Goal: Navigation & Orientation: Find specific page/section

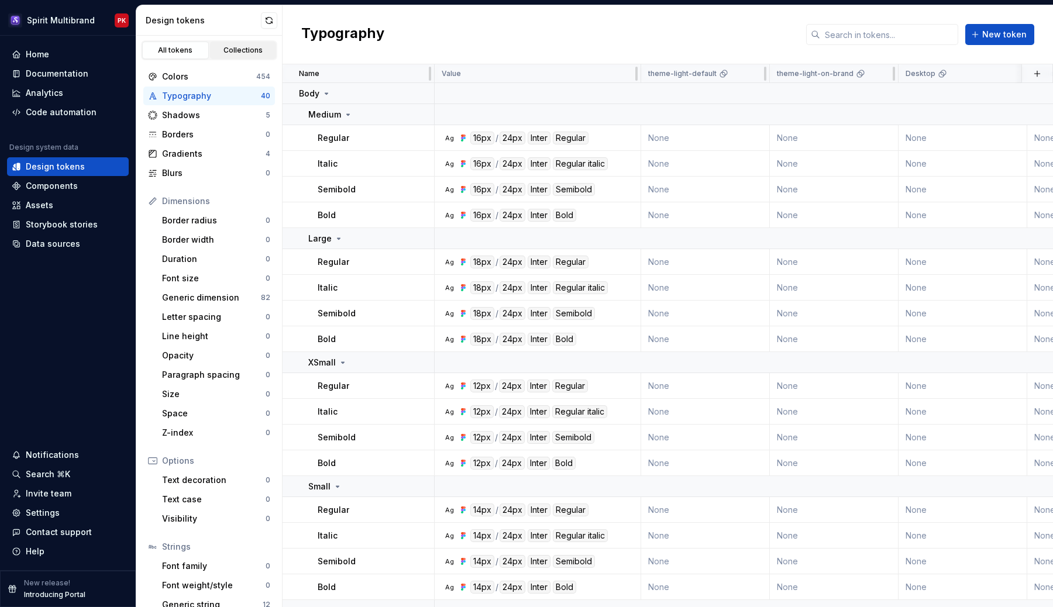
click at [246, 50] on div "Collections" at bounding box center [243, 50] width 59 height 9
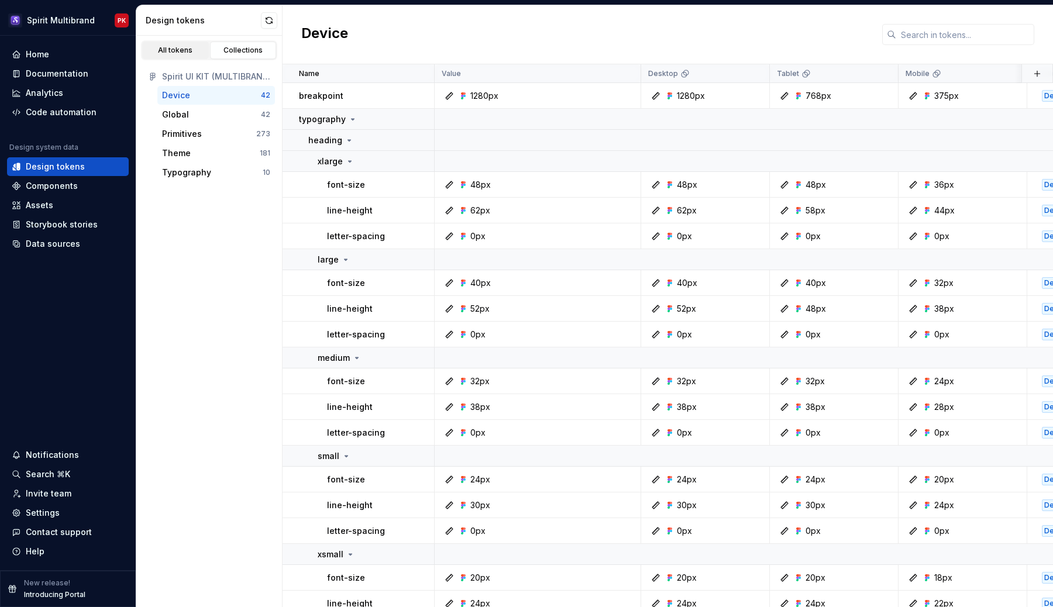
click at [173, 54] on div "All tokens" at bounding box center [175, 50] width 59 height 9
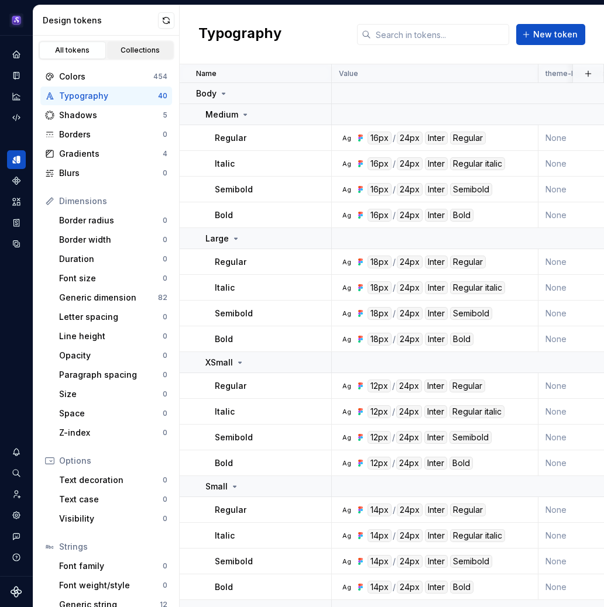
click at [130, 45] on link "Collections" at bounding box center [140, 51] width 67 height 18
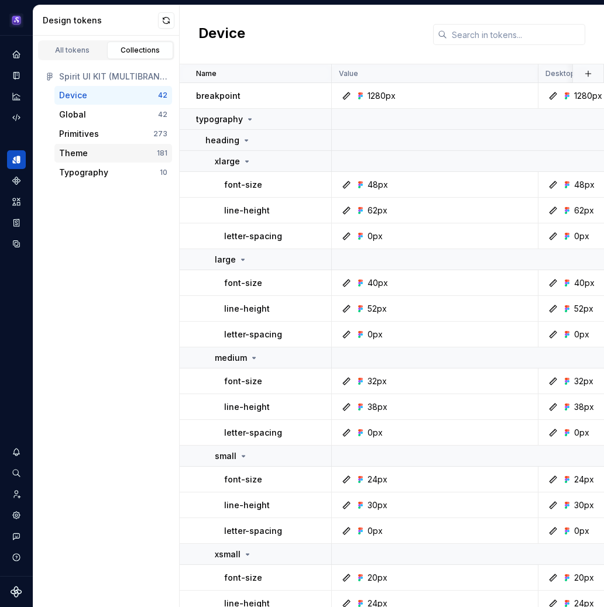
click at [110, 148] on div "Theme" at bounding box center [108, 153] width 98 height 12
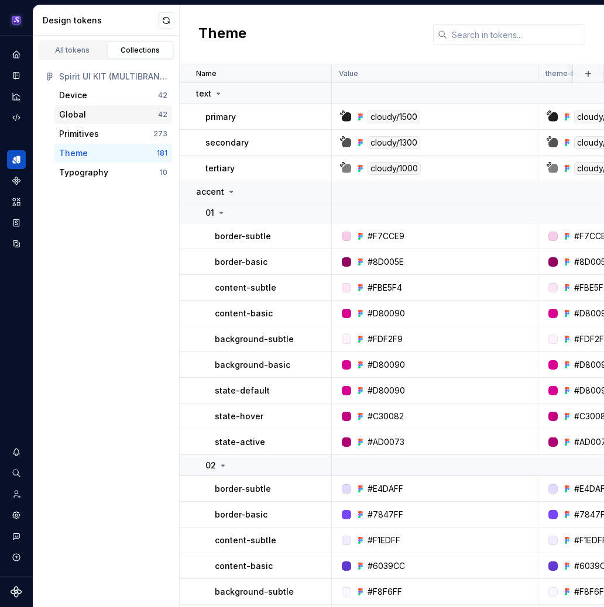
click at [100, 111] on div "Global" at bounding box center [108, 115] width 99 height 12
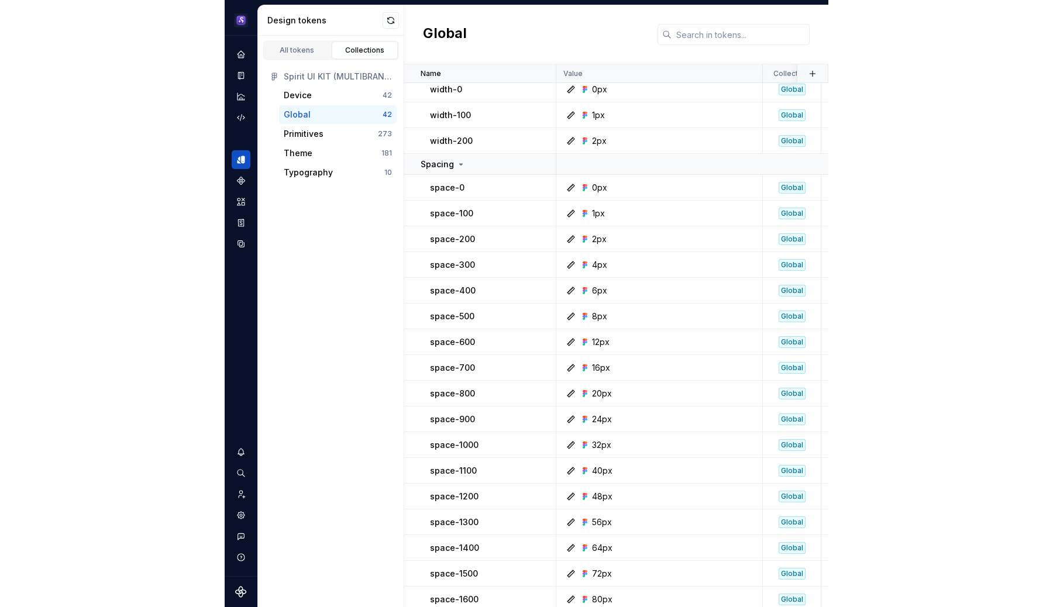
scroll to position [236, 0]
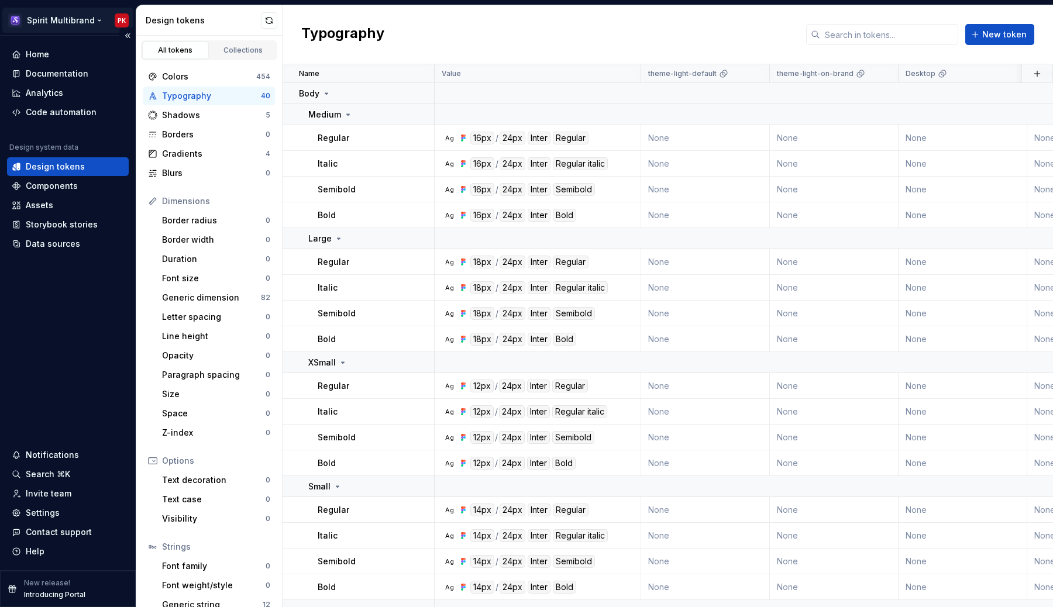
click at [85, 19] on html "Spirit Multibrand PK Home Documentation Analytics Code automation Design system…" at bounding box center [526, 303] width 1053 height 607
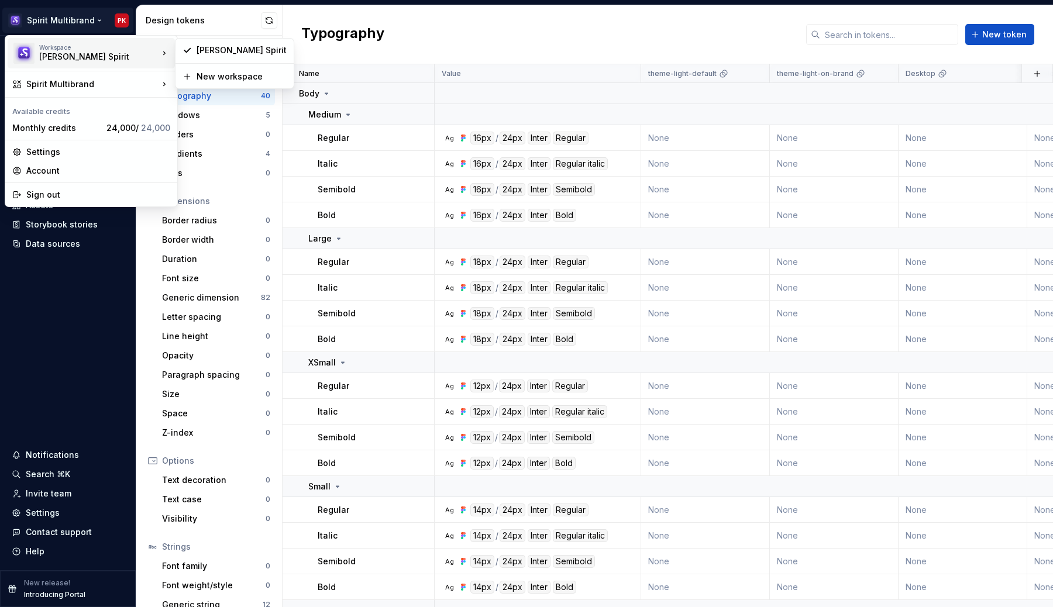
click at [82, 59] on div "[PERSON_NAME] Spirit" at bounding box center [88, 57] width 99 height 12
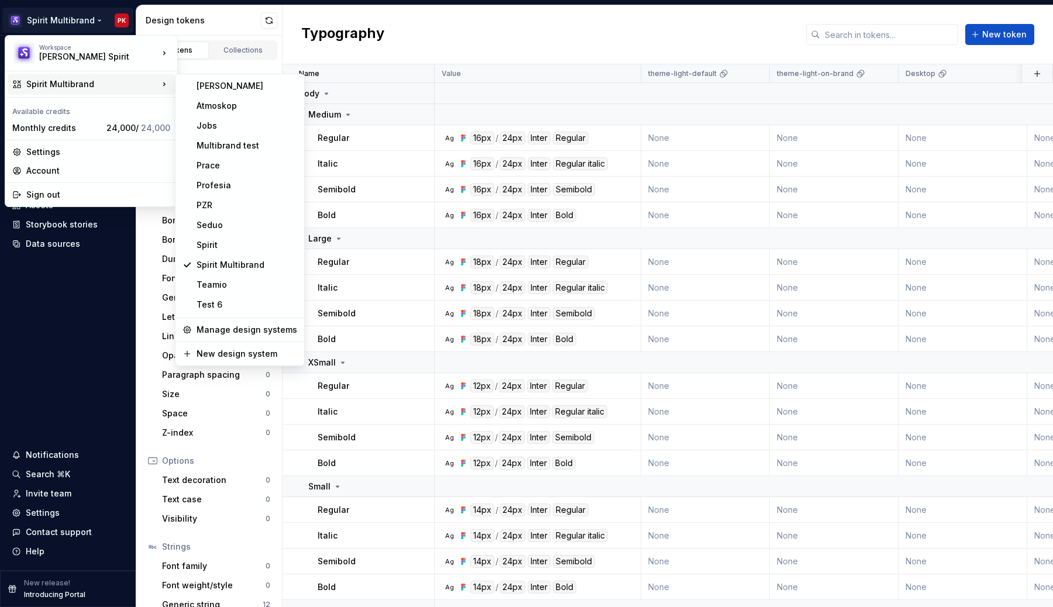
click at [78, 80] on div "Spirit Multibrand" at bounding box center [92, 84] width 132 height 12
click at [219, 245] on div "Spirit" at bounding box center [247, 245] width 101 height 12
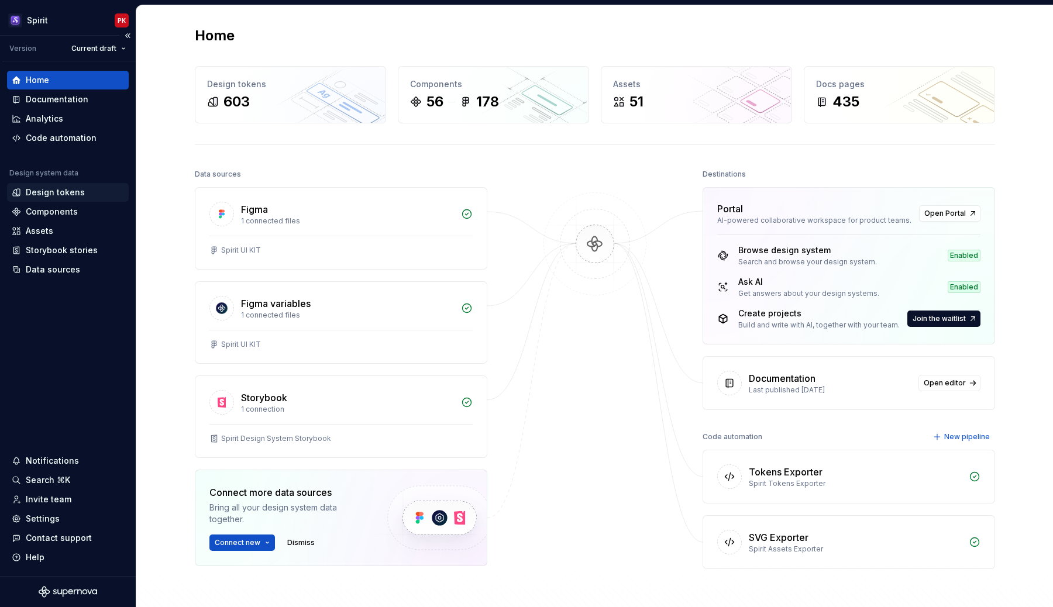
click at [53, 194] on div "Design tokens" at bounding box center [55, 193] width 59 height 12
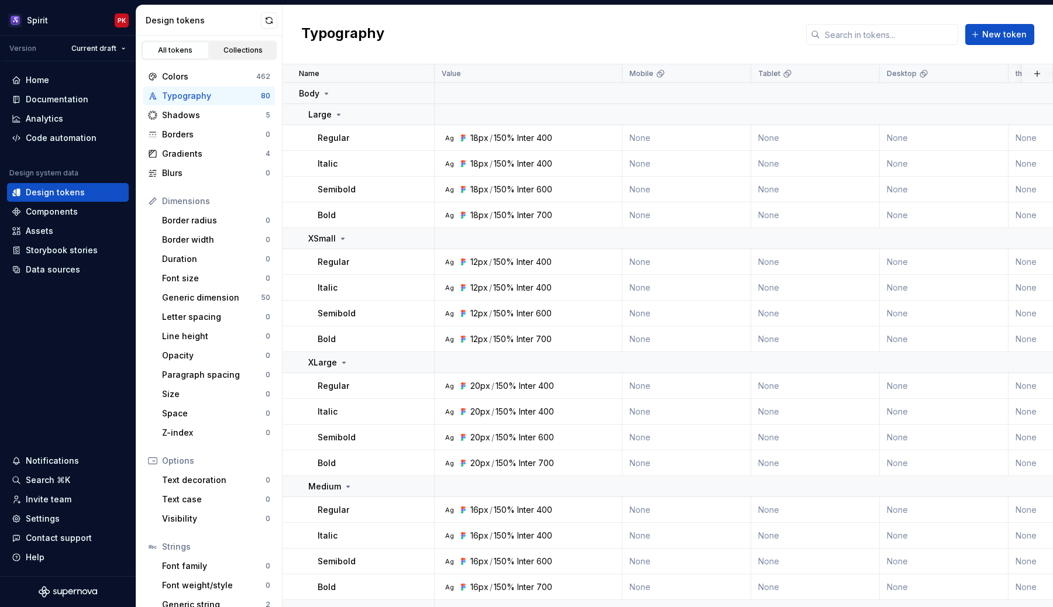
click at [236, 46] on div "Collections" at bounding box center [243, 50] width 59 height 9
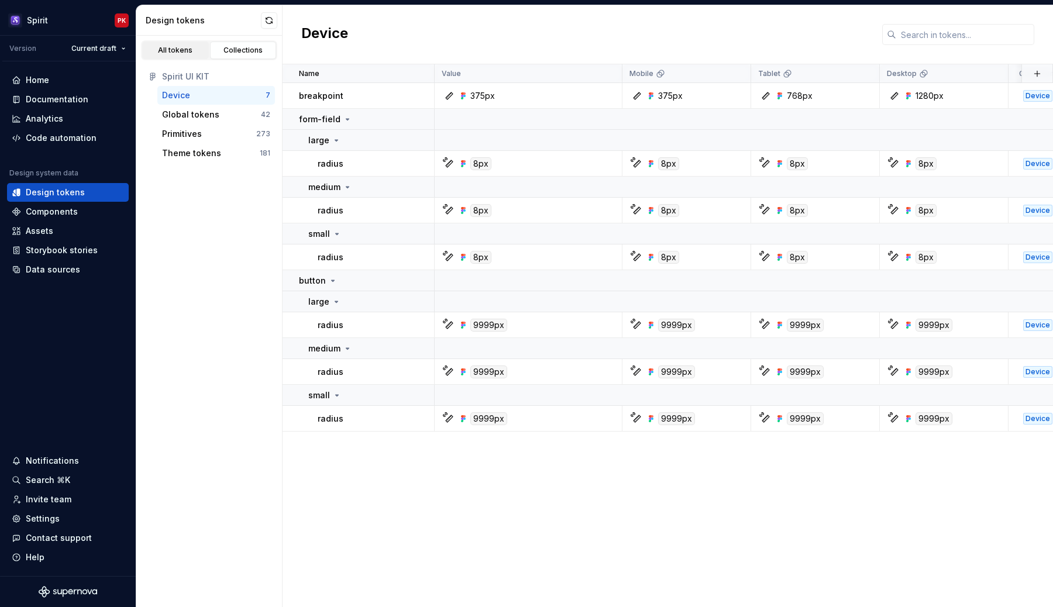
click at [180, 56] on link "All tokens" at bounding box center [175, 51] width 67 height 18
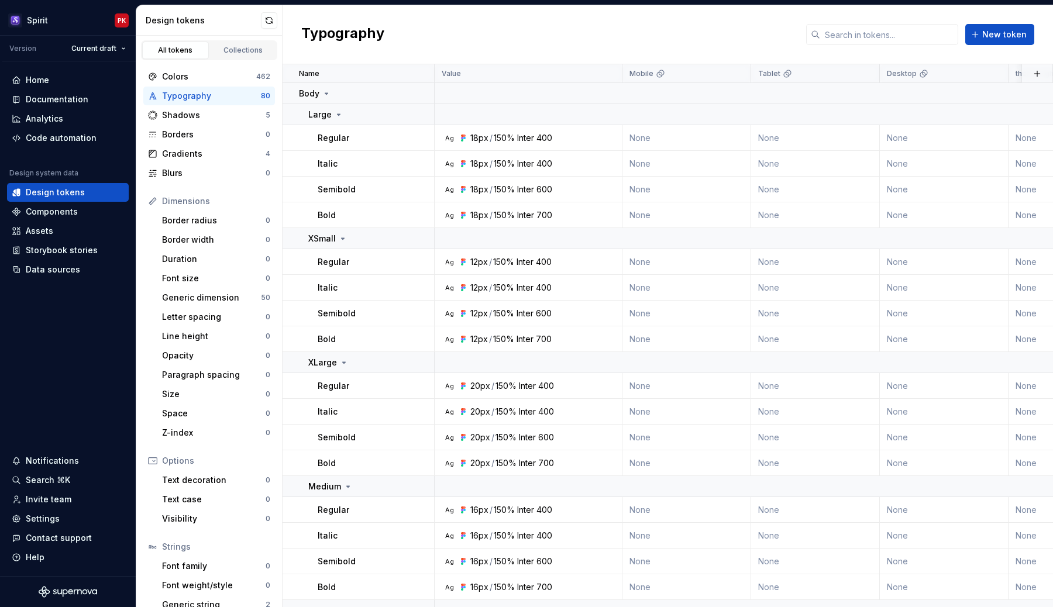
click at [194, 98] on div "Typography" at bounding box center [211, 96] width 99 height 12
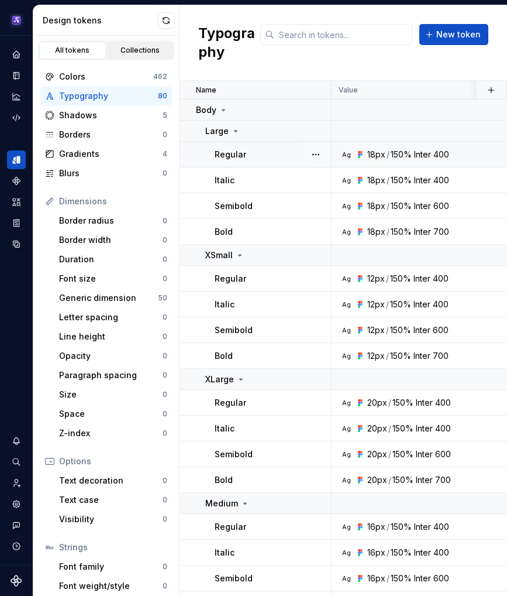
click at [126, 53] on div "Collections" at bounding box center [140, 50] width 59 height 9
